Goal: Information Seeking & Learning: Understand process/instructions

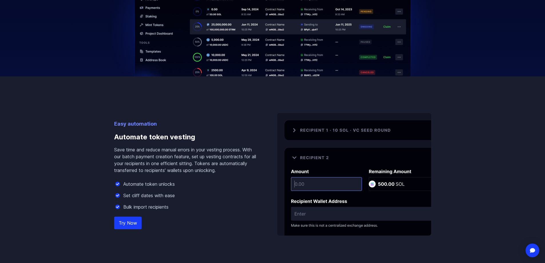
scroll to position [311, 0]
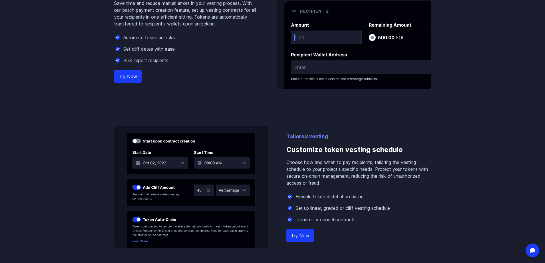
scroll to position [458, 0]
